Goal: Task Accomplishment & Management: Use online tool/utility

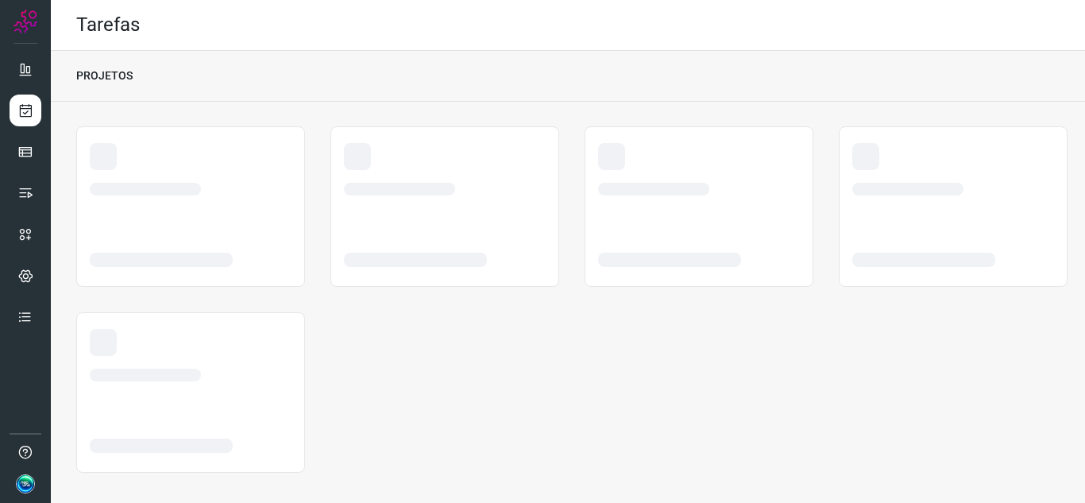
scroll to position [10, 0]
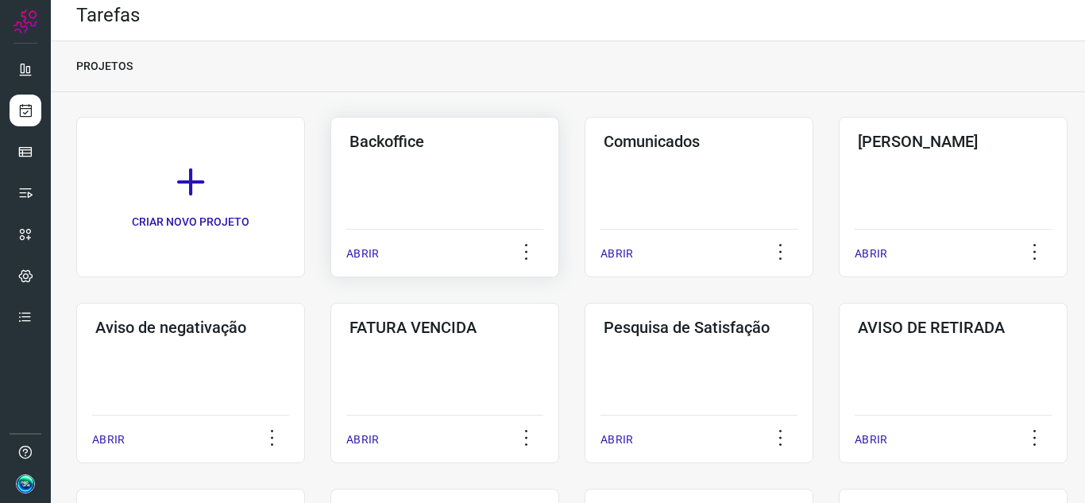
click at [397, 196] on div "Backoffice ABRIR" at bounding box center [445, 197] width 229 height 160
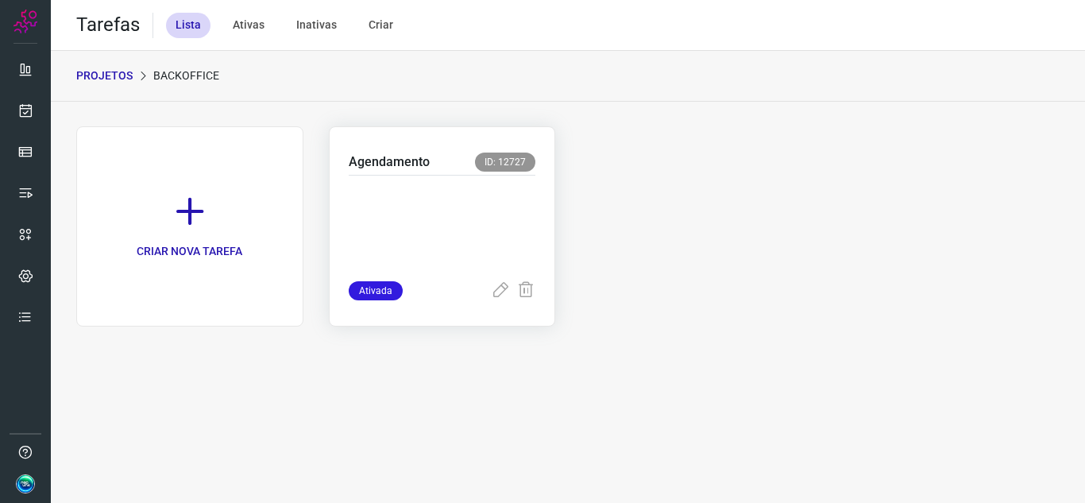
click at [435, 190] on p at bounding box center [443, 224] width 188 height 79
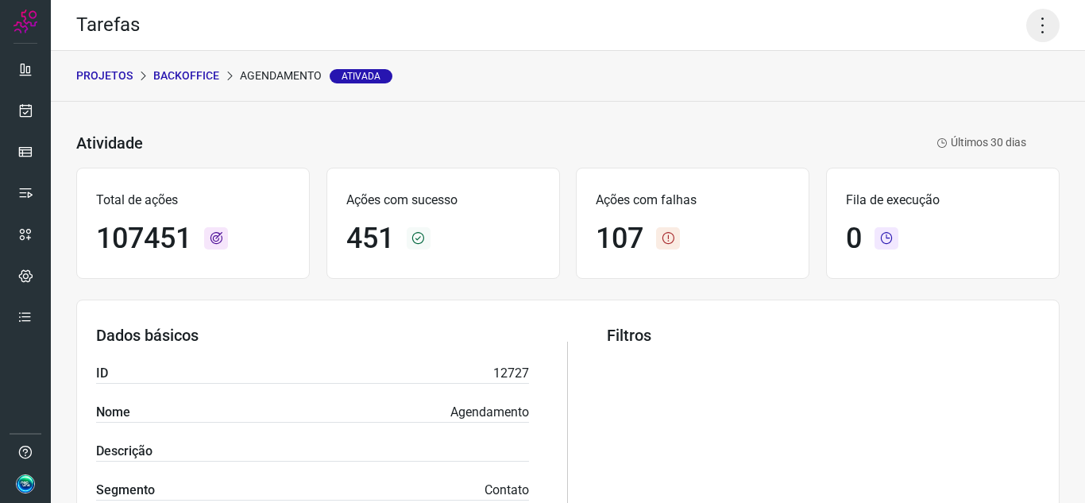
click at [1034, 25] on icon at bounding box center [1043, 25] width 33 height 33
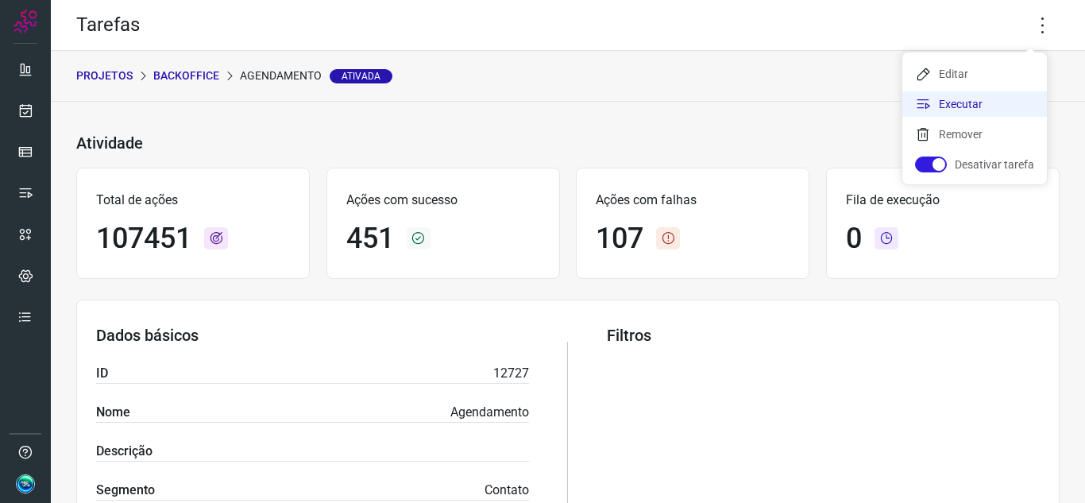
click at [985, 107] on li "Executar" at bounding box center [975, 103] width 145 height 25
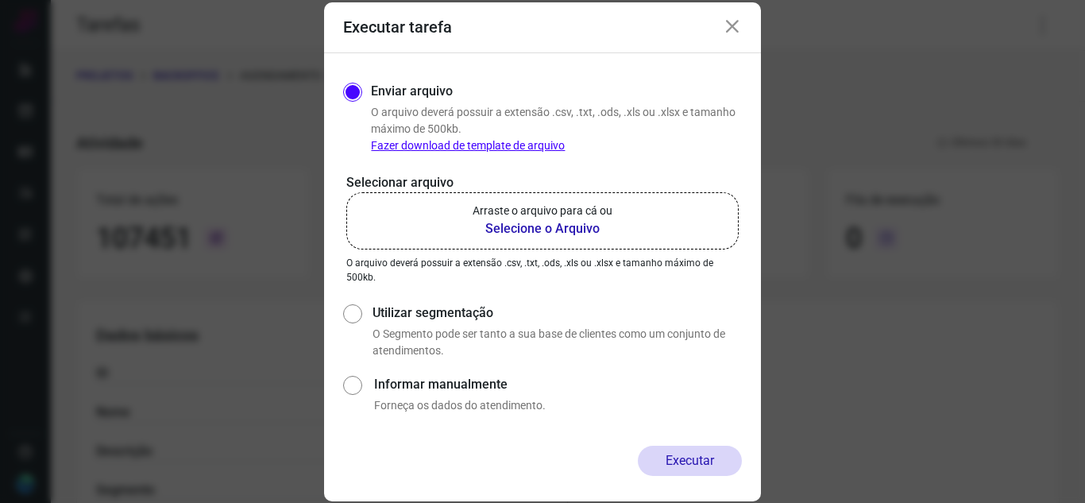
click at [531, 228] on b "Selecione o Arquivo" at bounding box center [543, 228] width 140 height 19
click at [0, 0] on input "Arraste o arquivo para cá ou Selecione o Arquivo" at bounding box center [0, 0] width 0 height 0
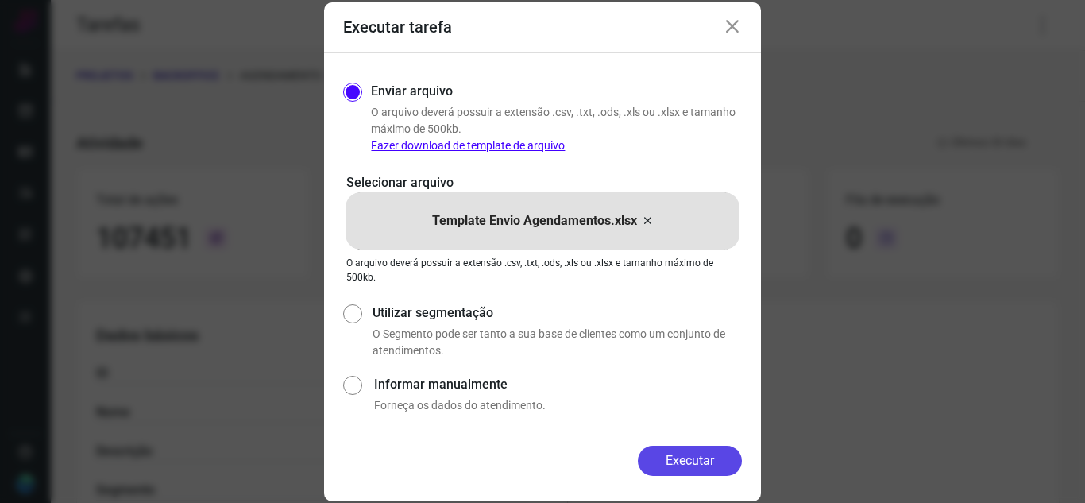
click at [706, 455] on button "Executar" at bounding box center [690, 461] width 104 height 30
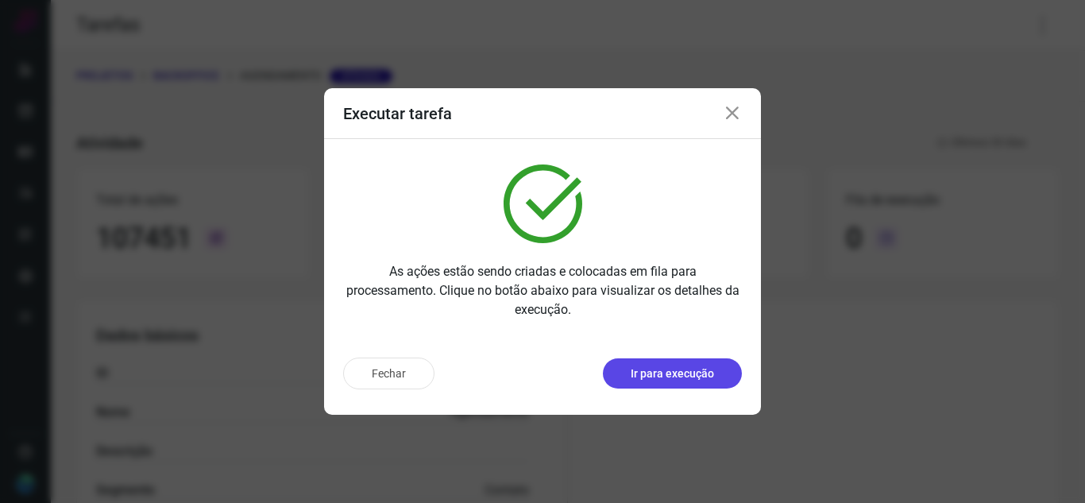
click at [667, 371] on p "Ir para execução" at bounding box center [672, 373] width 83 height 17
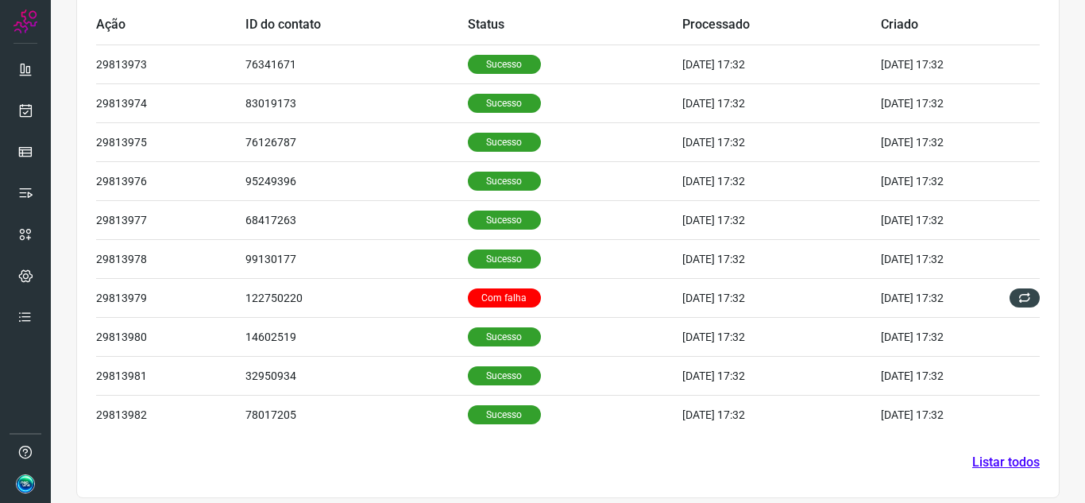
scroll to position [543, 0]
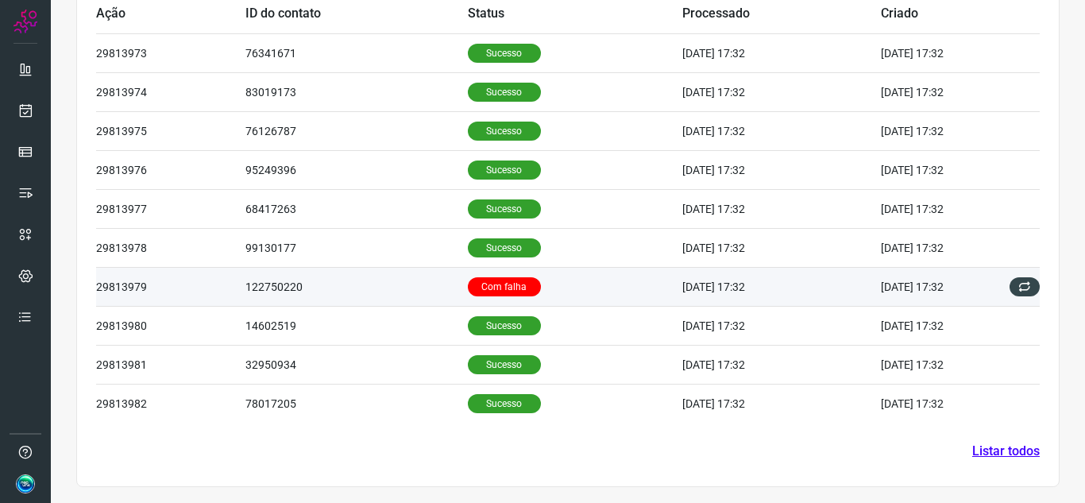
click at [576, 284] on td "Com falha" at bounding box center [575, 286] width 215 height 39
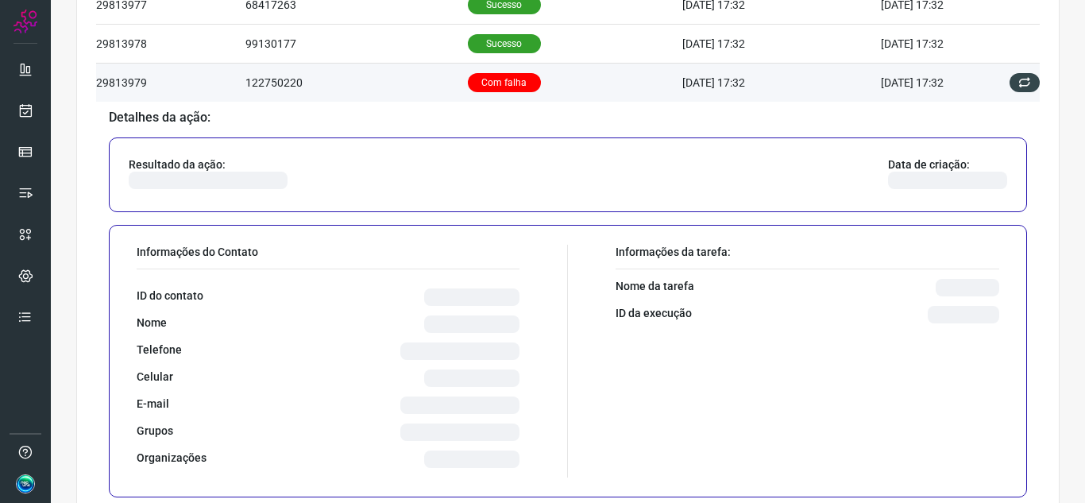
scroll to position [782, 0]
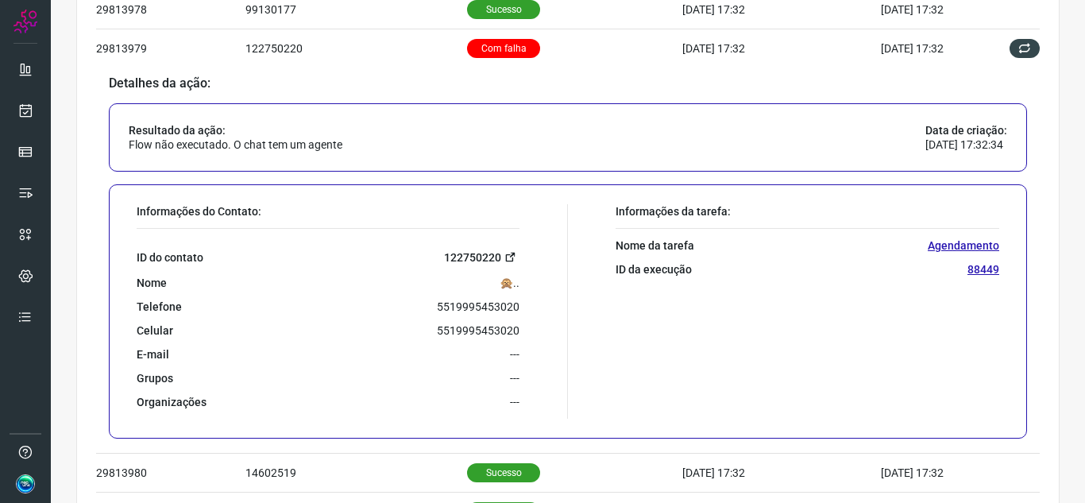
click at [505, 258] on icon at bounding box center [511, 257] width 12 height 12
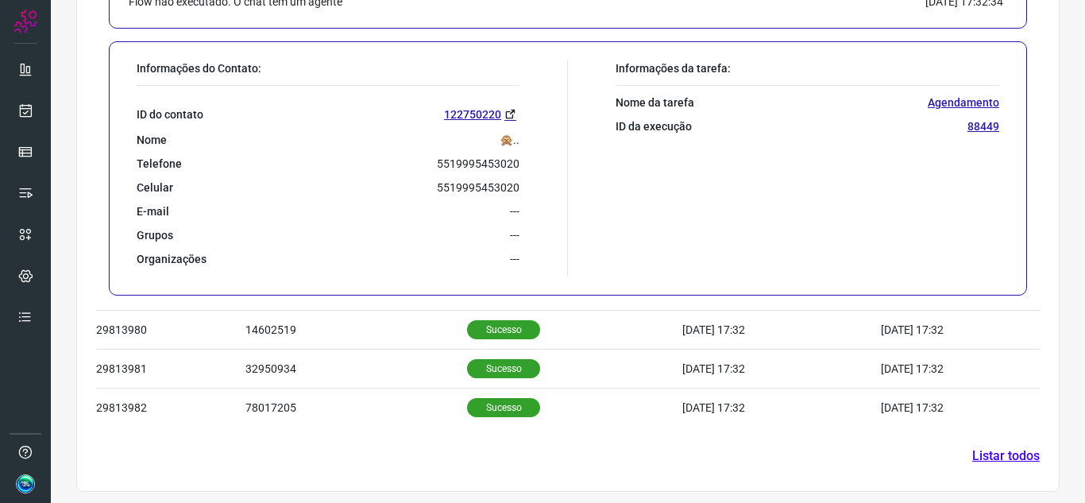
scroll to position [930, 0]
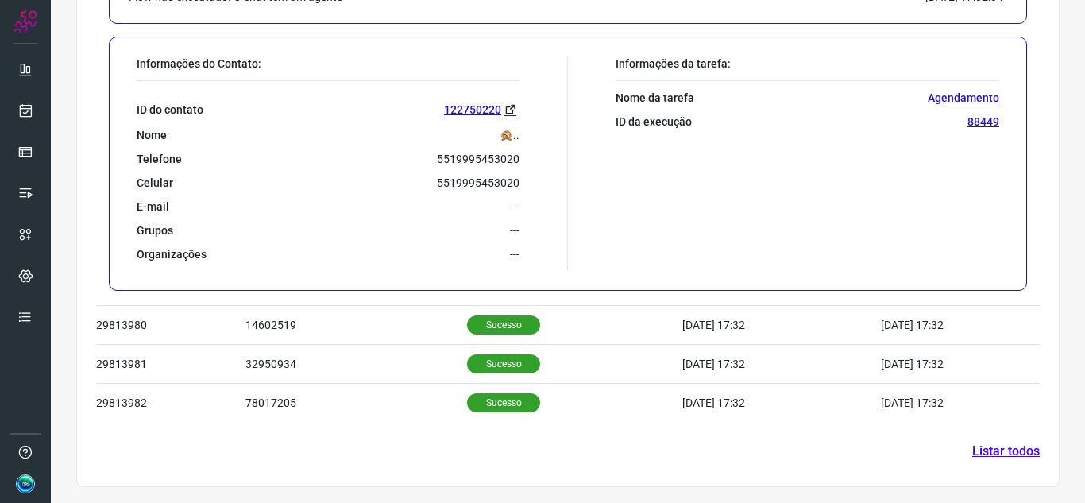
click at [990, 443] on link "Listar todos" at bounding box center [1006, 451] width 68 height 19
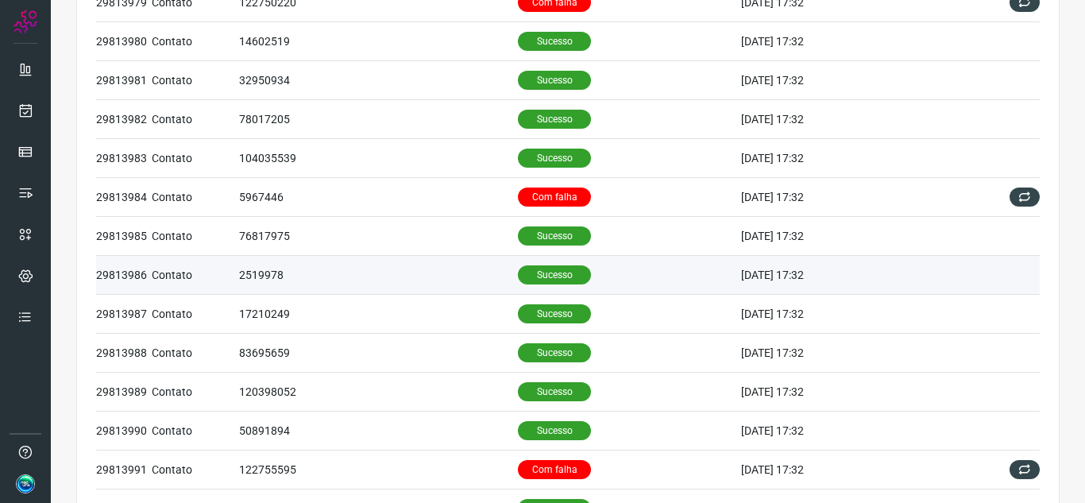
scroll to position [397, 0]
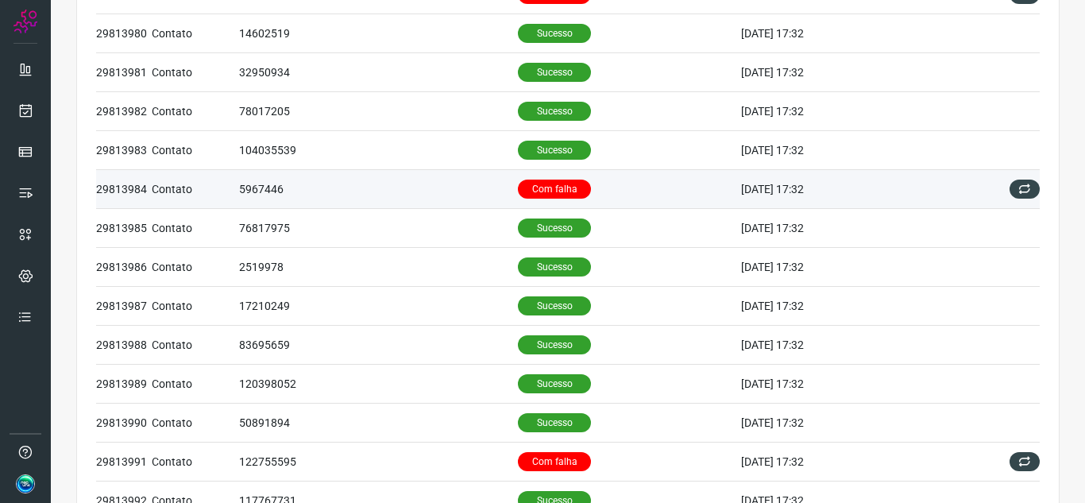
click at [586, 192] on td "Com falha" at bounding box center [629, 189] width 223 height 39
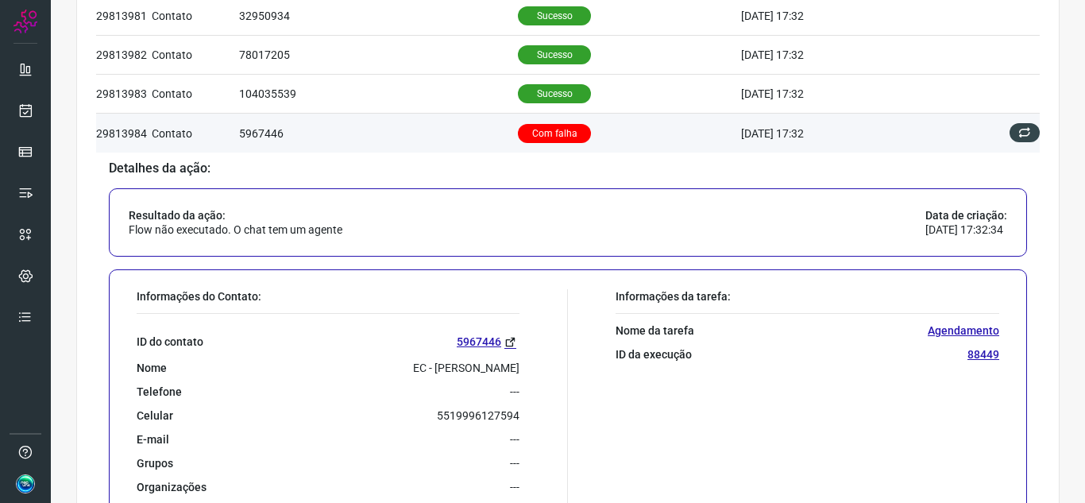
scroll to position [556, 0]
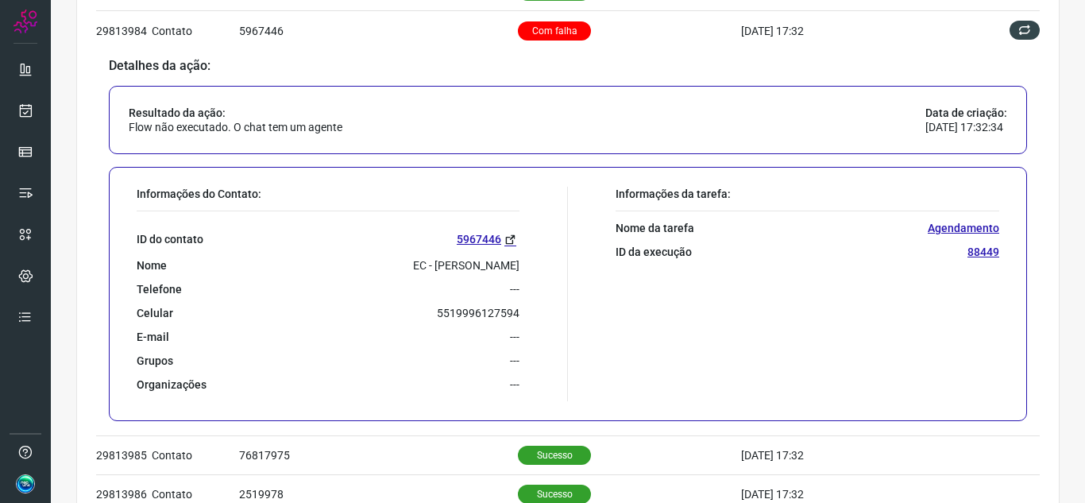
click at [478, 315] on p "5519996127594" at bounding box center [478, 313] width 83 height 14
copy p "5519996127594"
click at [511, 238] on link "5967446" at bounding box center [488, 239] width 63 height 18
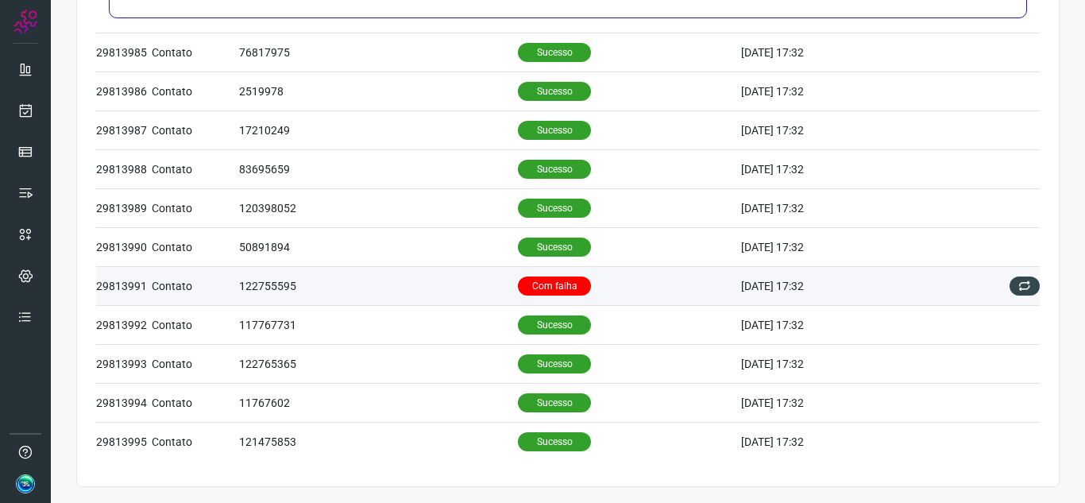
click at [574, 289] on p "Com falha" at bounding box center [554, 285] width 73 height 19
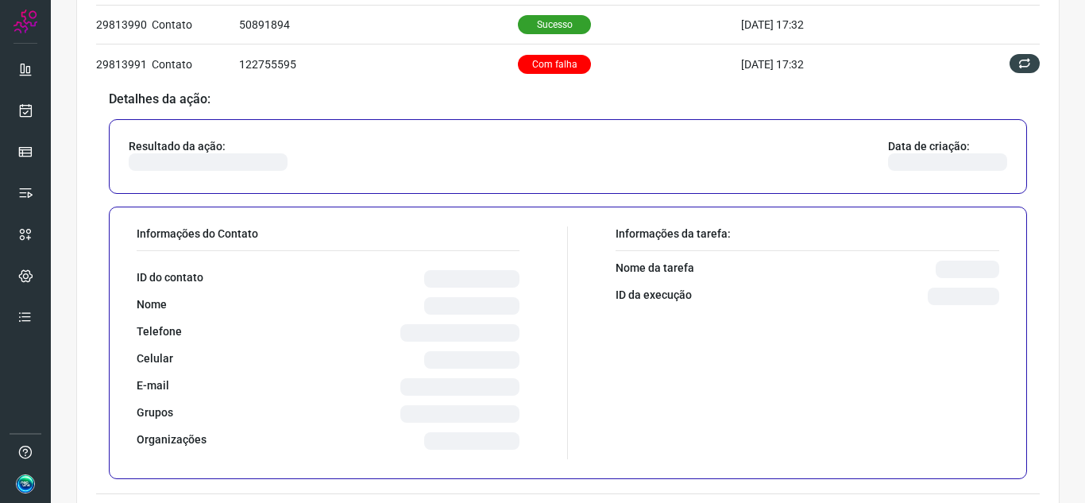
scroll to position [812, 0]
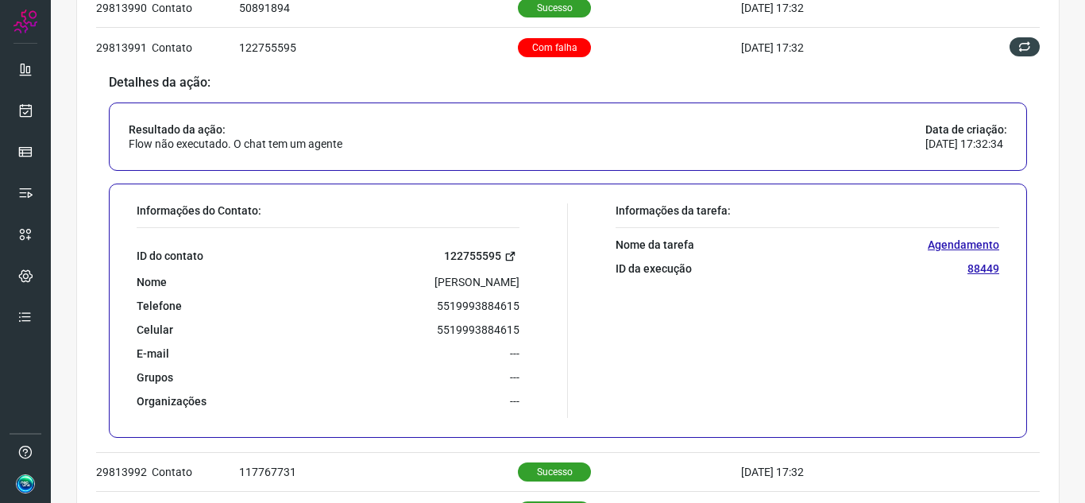
click at [487, 253] on link "122755595" at bounding box center [481, 256] width 75 height 18
click at [463, 302] on p "5519993884615" at bounding box center [478, 306] width 83 height 14
copy p "5519993884615"
